Goal: Task Accomplishment & Management: Manage account settings

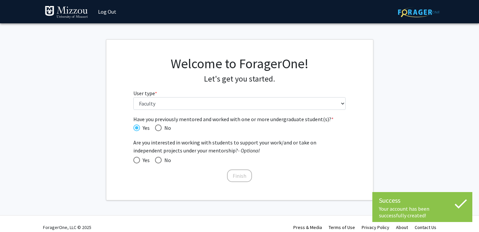
select select "5: faculty"
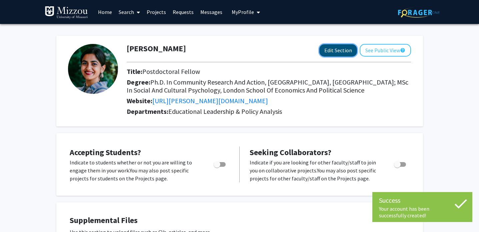
click at [337, 50] on button "Edit Section" at bounding box center [338, 50] width 38 height 12
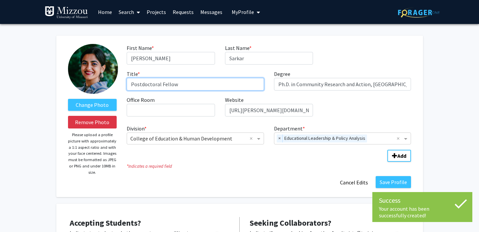
drag, startPoint x: 180, startPoint y: 83, endPoint x: 104, endPoint y: 83, distance: 75.3
click at [104, 83] on form "Change Photo Remove Photo Please upload a profile picture with approximately a …" at bounding box center [239, 116] width 353 height 145
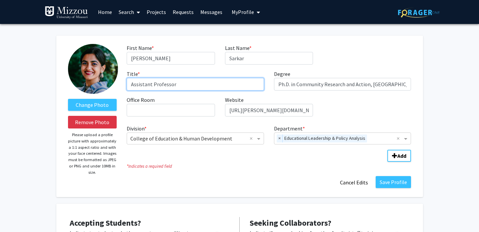
type input "Assistant Professor"
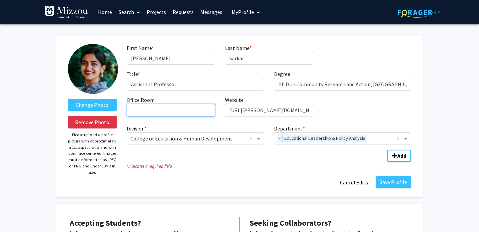
click at [158, 108] on input "Office Room required" at bounding box center [171, 110] width 88 height 13
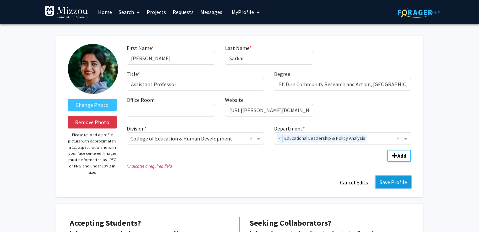
click at [390, 183] on button "Save Profile" at bounding box center [393, 182] width 35 height 12
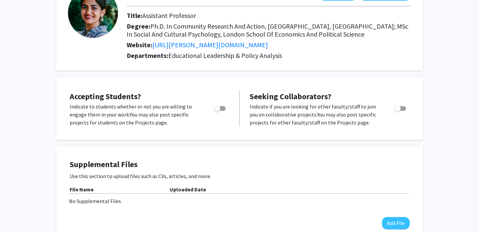
scroll to position [60, 0]
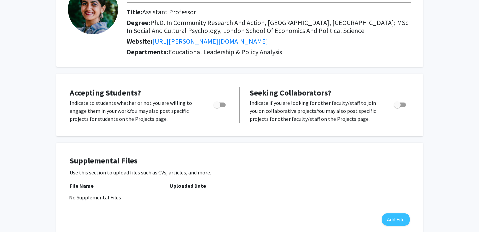
click at [395, 103] on span "Toggle" at bounding box center [397, 105] width 7 height 7
click at [397, 107] on input "Toggle" at bounding box center [397, 107] width 0 height 0
checkbox input "true"
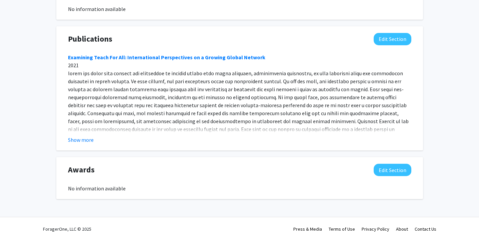
scroll to position [488, 0]
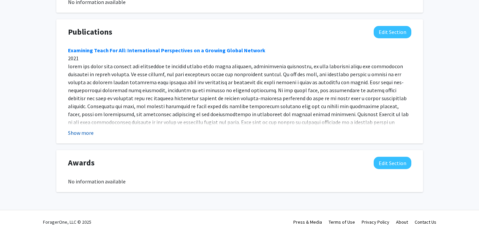
click at [71, 133] on button "Show more" at bounding box center [81, 133] width 26 height 8
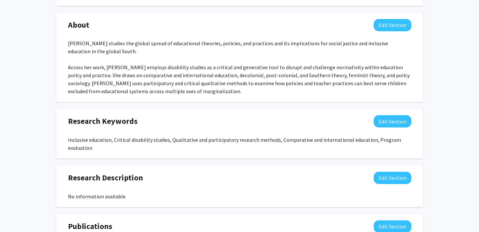
scroll to position [474, 0]
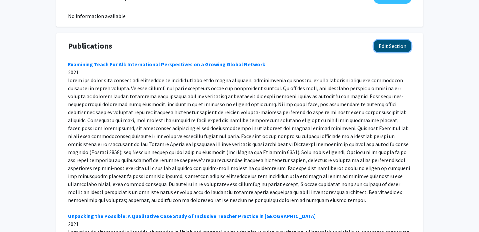
click at [387, 47] on button "Edit Section" at bounding box center [393, 46] width 38 height 12
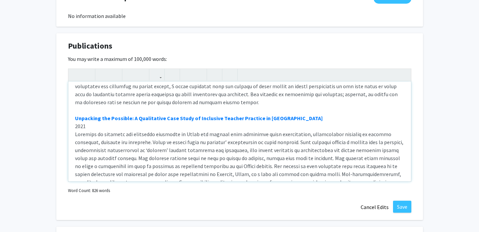
scroll to position [0, 0]
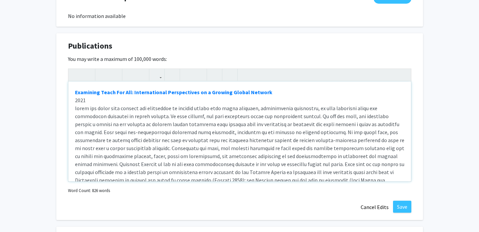
click at [182, 124] on div "Examining Teach For All: International Perspectives on a Growing Global Network…" at bounding box center [239, 132] width 343 height 100
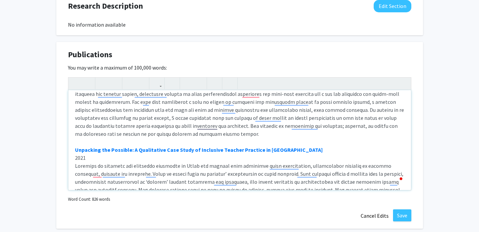
scroll to position [125, 0]
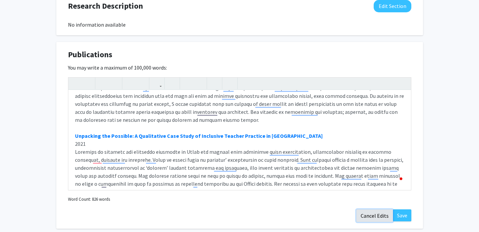
click at [371, 220] on button "Cancel Edits" at bounding box center [374, 216] width 37 height 13
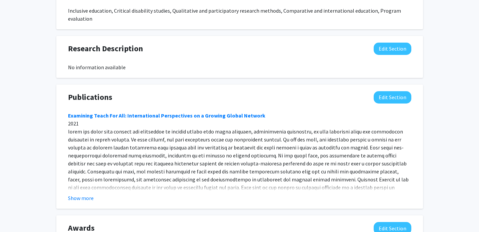
scroll to position [421, 0]
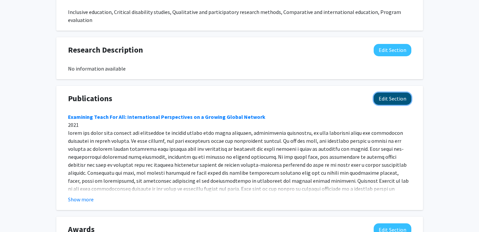
click at [390, 100] on button "Edit Section" at bounding box center [393, 99] width 38 height 12
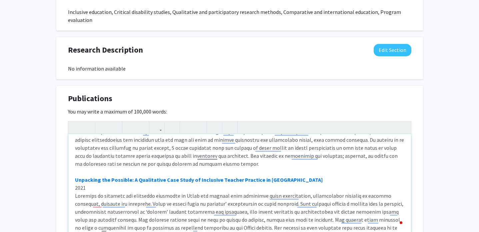
click at [241, 168] on div "Examining Teach For All: International Perspectives on a Growing Global Network…" at bounding box center [239, 184] width 343 height 100
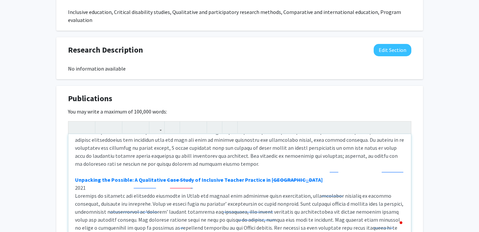
scroll to position [125, 0]
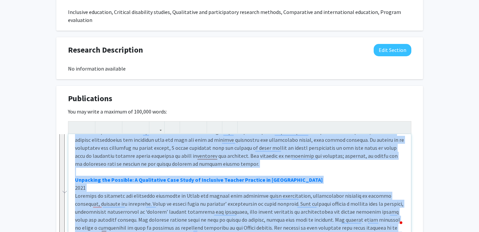
paste div "To enrich screen reader interactions, please activate Accessibility in Grammarl…"
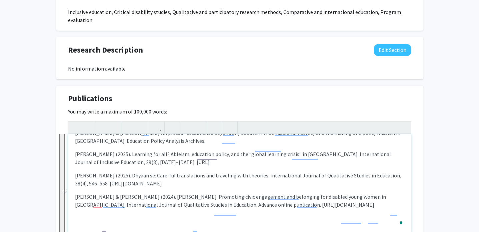
type textarea "<l>Ipsumd, S. (am conse). Adi el sedd: Eiusmodtemp inc utl etdoloremagn al eni/…"
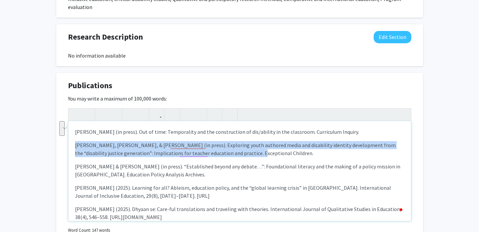
drag, startPoint x: 76, startPoint y: 145, endPoint x: 247, endPoint y: 155, distance: 171.0
click at [247, 163] on p "[PERSON_NAME], [PERSON_NAME], & [PERSON_NAME] (in press). Exploring youth autho…" at bounding box center [239, 171] width 329 height 16
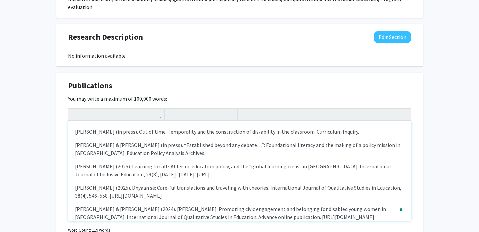
click at [73, 132] on div "[PERSON_NAME] (in press). Out of time: Temporality and the construction of dis/…" at bounding box center [239, 171] width 343 height 100
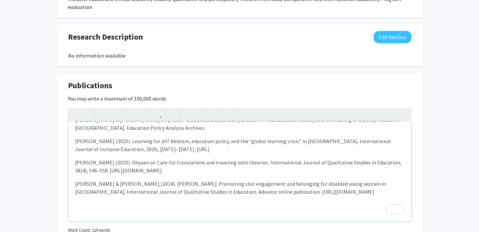
click at [131, 209] on div "[PERSON_NAME] (in press). Out of time: Temporality and the construction of dis/…" at bounding box center [239, 171] width 343 height 100
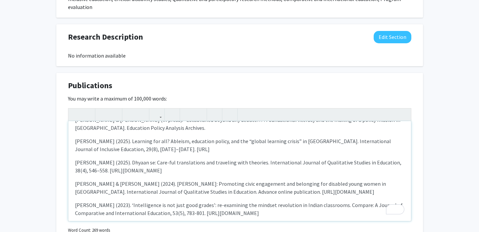
type textarea "<l>Ipsumd, S. (am conse). Adi el sedd: Eiusmodtemp inc utl etdoloremagn al eni/…"
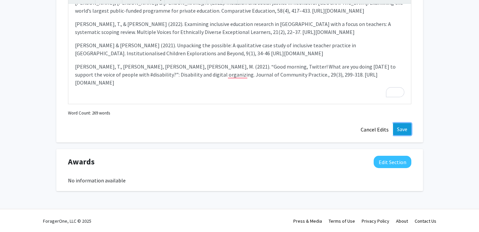
click at [408, 131] on button "Save" at bounding box center [402, 129] width 18 height 12
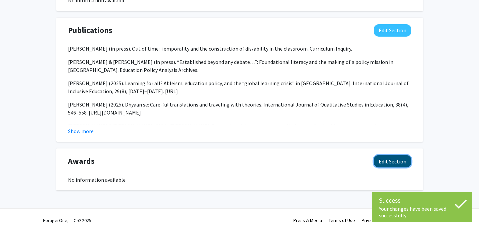
click at [387, 160] on button "Edit Section" at bounding box center [393, 161] width 38 height 12
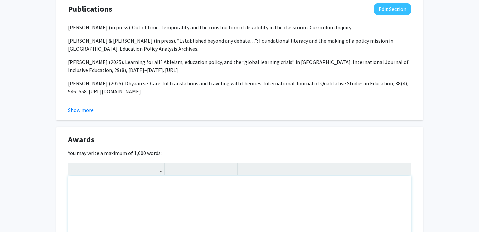
click at [128, 198] on div "Note to users with screen readers: Please deactivate our accessibility plugin f…" at bounding box center [239, 226] width 343 height 100
paste div "To enrich screen reader interactions, please activate Accessibility in Grammarl…"
type textarea "<p>2024 Curriculum Inquiry Fellowship at Ontario Institute for Studies in Educa…"
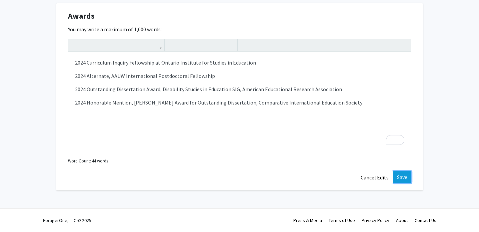
click at [403, 180] on button "Save" at bounding box center [402, 177] width 18 height 12
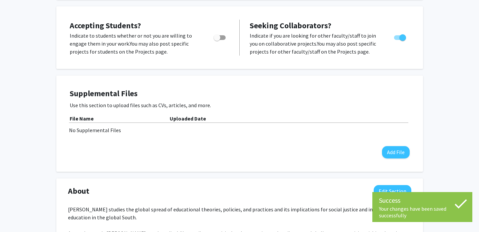
scroll to position [0, 0]
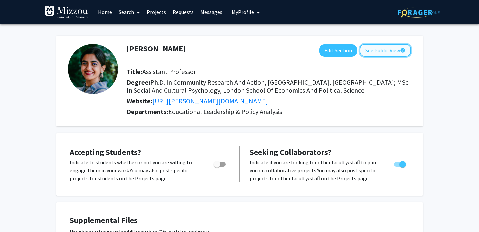
click at [379, 49] on button "See Public View help" at bounding box center [385, 50] width 51 height 13
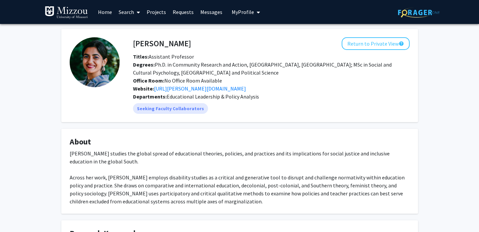
click at [84, 44] on img at bounding box center [95, 62] width 50 height 50
click at [396, 47] on button "Return to Private View help" at bounding box center [376, 43] width 68 height 13
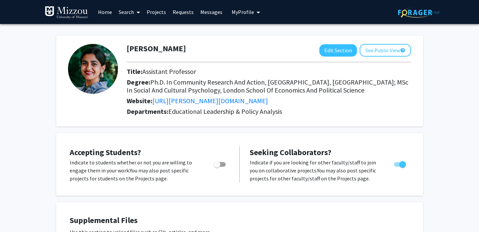
click at [89, 45] on img at bounding box center [93, 69] width 50 height 50
click at [342, 49] on button "Edit Section" at bounding box center [338, 50] width 38 height 12
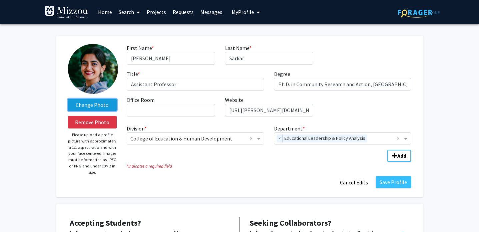
click at [92, 102] on label "Change Photo" at bounding box center [92, 105] width 49 height 12
click at [0, 0] on input "Change Photo" at bounding box center [0, 0] width 0 height 0
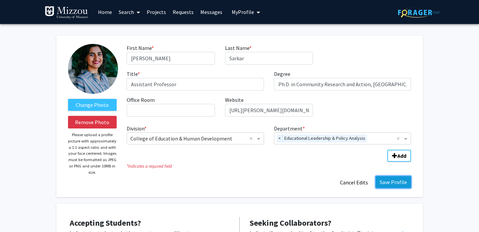
click at [389, 185] on button "Save Profile" at bounding box center [393, 182] width 35 height 12
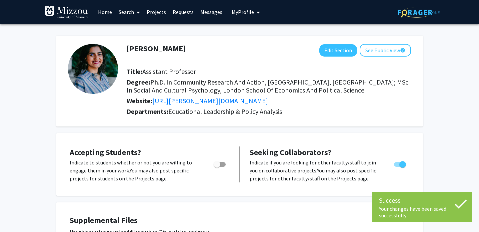
click at [124, 13] on link "Search" at bounding box center [129, 11] width 28 height 23
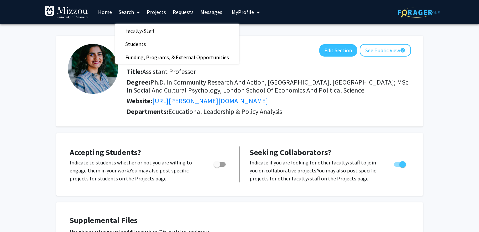
click at [161, 12] on link "Projects" at bounding box center [156, 11] width 26 height 23
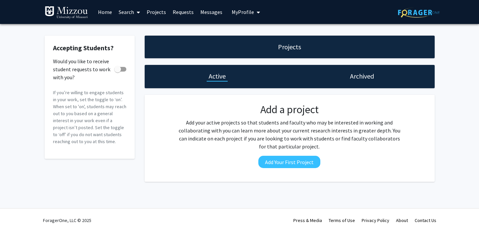
click at [102, 10] on link "Home" at bounding box center [105, 11] width 21 height 23
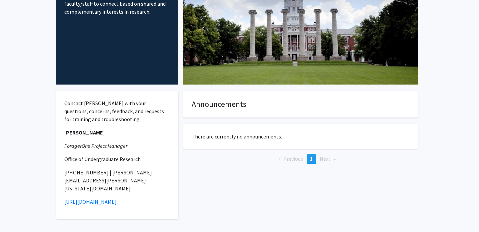
scroll to position [99, 0]
